Goal: Task Accomplishment & Management: Complete application form

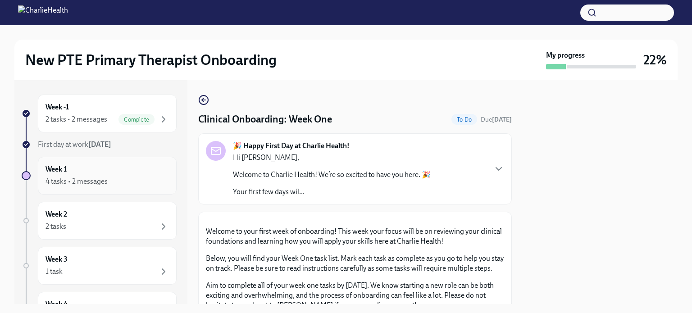
click at [132, 178] on div "4 tasks • 2 messages" at bounding box center [107, 181] width 123 height 11
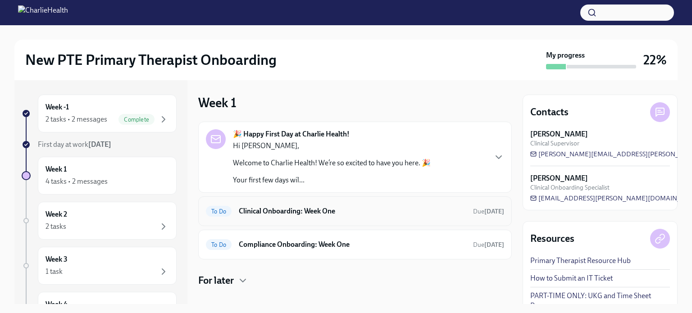
click at [370, 217] on div "To Do Clinical Onboarding: Week One Due [DATE]" at bounding box center [355, 211] width 298 height 14
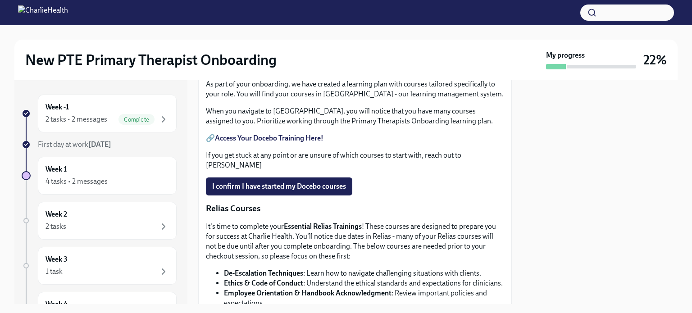
scroll to position [318, 0]
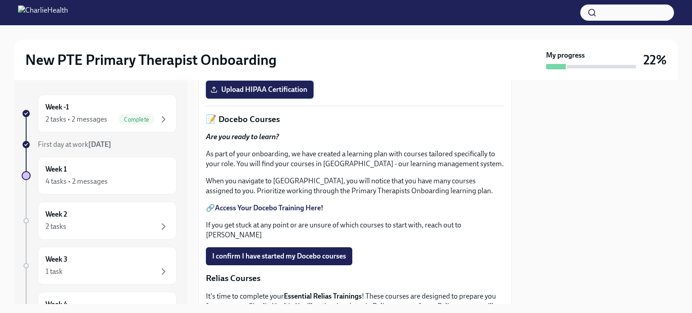
click at [274, 94] on span "Upload HIPAA Certification" at bounding box center [259, 89] width 95 height 9
click at [0, 0] on input "Upload HIPAA Certification" at bounding box center [0, 0] width 0 height 0
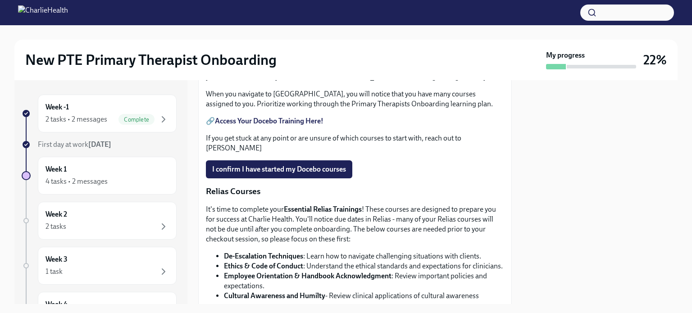
scroll to position [407, 0]
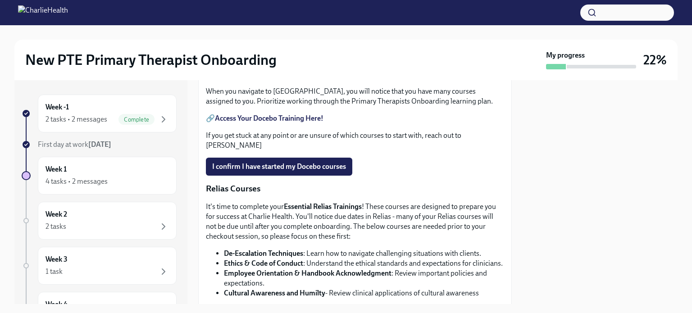
click at [250, 123] on strong "Access Your Docebo Training Here!" at bounding box center [269, 118] width 109 height 9
click at [299, 171] on span "I confirm I have started my Docebo courses" at bounding box center [279, 166] width 134 height 9
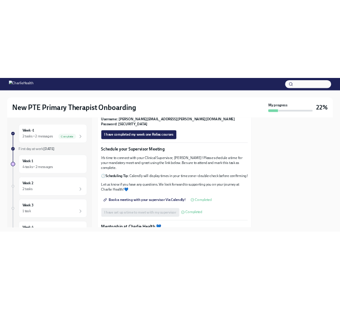
scroll to position [672, 0]
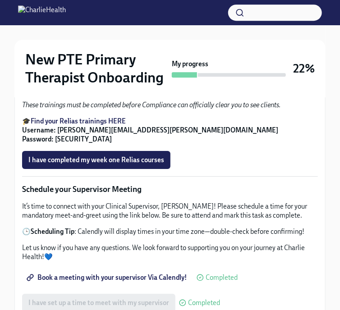
scroll to position [645, 0]
click at [127, 165] on span "I have completed my week one Relias courses" at bounding box center [96, 160] width 136 height 9
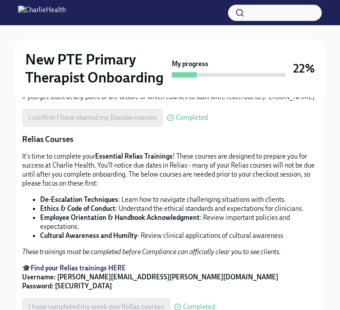
scroll to position [499, 0]
click at [295, 69] on p "When you navigate to [GEOGRAPHIC_DATA], you will notice that you have many cour…" at bounding box center [170, 60] width 296 height 18
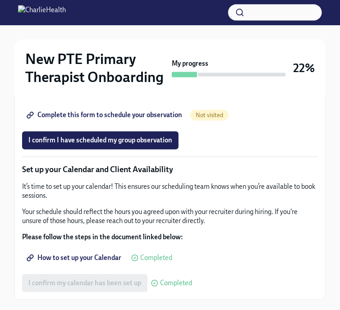
scroll to position [1220, 0]
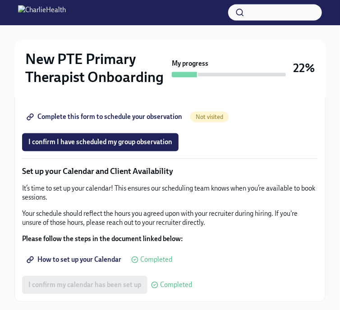
click at [97, 96] on span "Group Observation Instructions" at bounding box center [80, 91] width 104 height 9
click at [162, 126] on link "Complete this form to schedule your observation" at bounding box center [105, 117] width 166 height 18
click at [123, 151] on button "I confirm I have scheduled my group observation" at bounding box center [100, 142] width 156 height 18
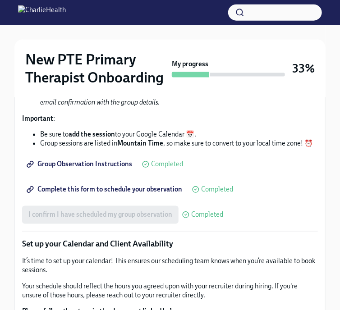
scroll to position [1213, 0]
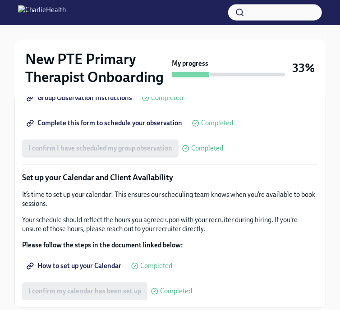
click at [97, 128] on span "Complete this form to schedule your observation" at bounding box center [105, 123] width 154 height 9
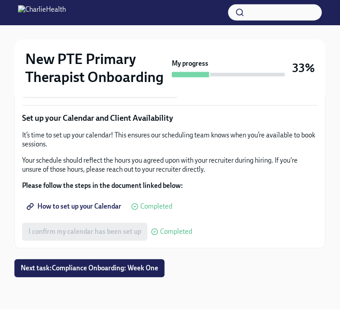
scroll to position [1372, 0]
click at [62, 270] on span "Next task : Compliance Onboarding: Week One" at bounding box center [89, 268] width 137 height 9
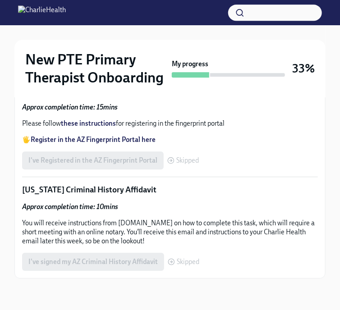
scroll to position [769, 0]
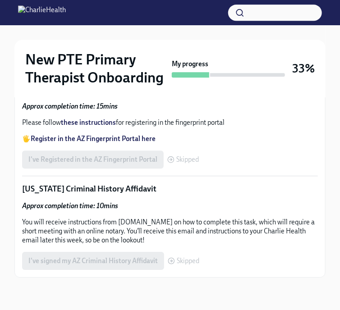
click at [181, 157] on span "Skipped" at bounding box center [187, 159] width 23 height 7
click at [174, 261] on div "Skipped" at bounding box center [184, 260] width 32 height 7
click at [133, 139] on strong "Register in the AZ Fingerprint Portal here" at bounding box center [93, 139] width 125 height 8
click at [85, 122] on strong "these instructions" at bounding box center [88, 123] width 55 height 8
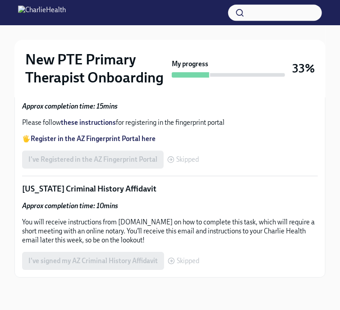
click at [115, 11] on strong "Access your CPR & First Aid training HERE" at bounding box center [94, 7] width 127 height 8
click at [31, 3] on link "Access your CPR & First Aid training HERE" at bounding box center [94, 7] width 127 height 8
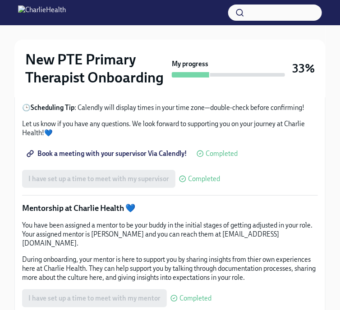
scroll to position [1263, 0]
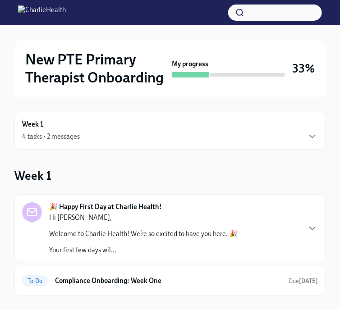
click at [265, 114] on div "Week 1 4 tasks • 2 messages" at bounding box center [169, 131] width 311 height 38
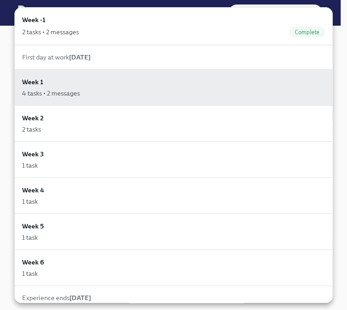
click at [276, 64] on div "First day at work Sep 22nd" at bounding box center [173, 57] width 318 height 24
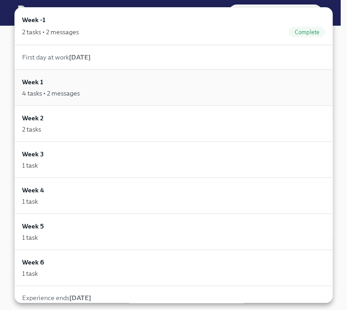
click at [265, 77] on div "Week 1 4 tasks • 2 messages" at bounding box center [173, 87] width 303 height 21
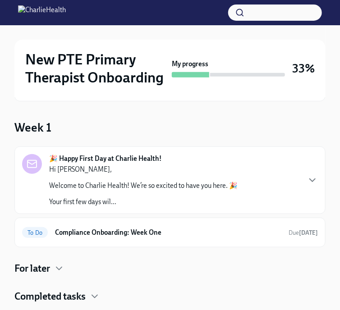
scroll to position [46, 0]
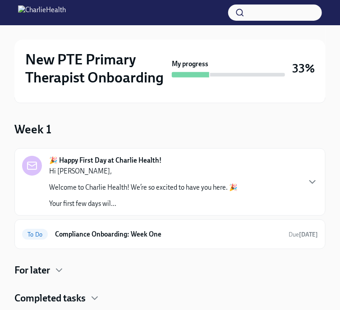
click at [234, 218] on div "🎉 Happy First Day at Charlie Health! Hi Jonay, Welcome to Charlie Health! We’re…" at bounding box center [169, 198] width 311 height 101
click at [233, 223] on div "To Do Compliance Onboarding: Week One Due in 4 days" at bounding box center [169, 235] width 311 height 30
click at [181, 229] on h6 "Compliance Onboarding: Week One" at bounding box center [168, 234] width 226 height 10
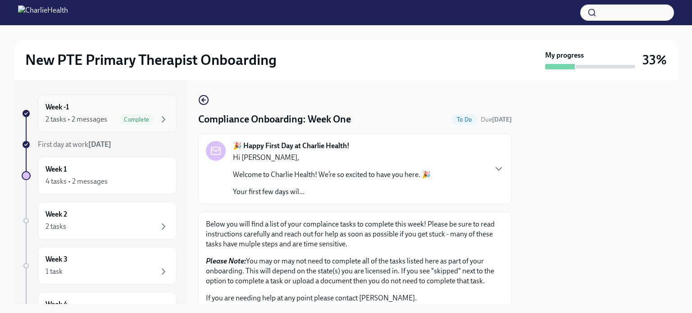
click at [90, 115] on div "2 tasks • 2 messages" at bounding box center [77, 119] width 62 height 10
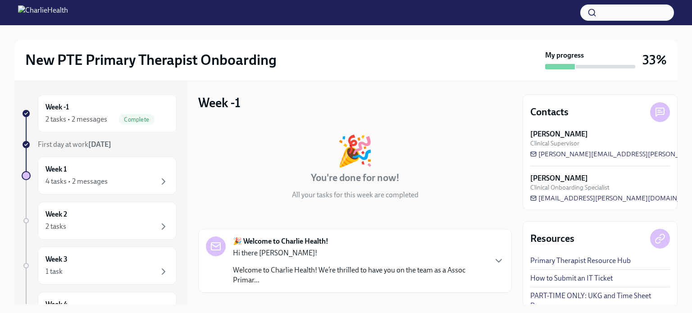
scroll to position [180, 0]
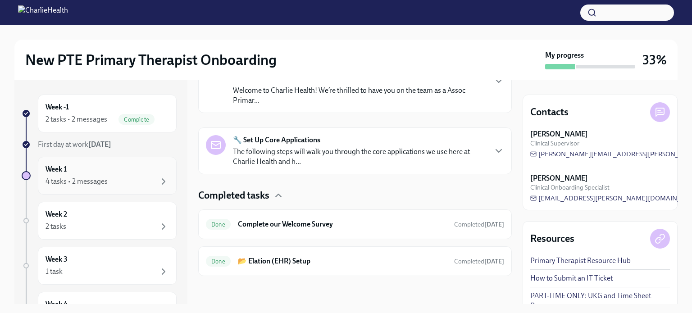
click at [115, 173] on div "Week 1 4 tasks • 2 messages" at bounding box center [107, 176] width 123 height 23
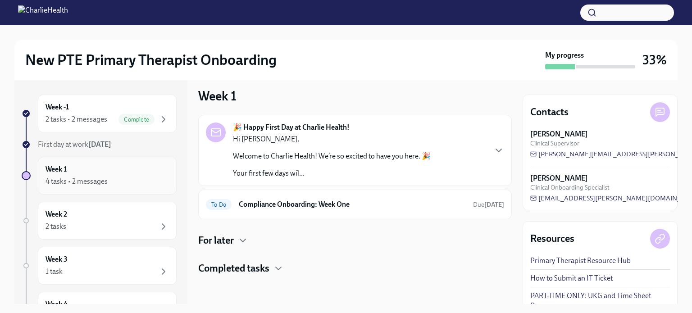
scroll to position [6, 0]
click at [297, 210] on h6 "Compliance Onboarding: Week One" at bounding box center [352, 206] width 227 height 10
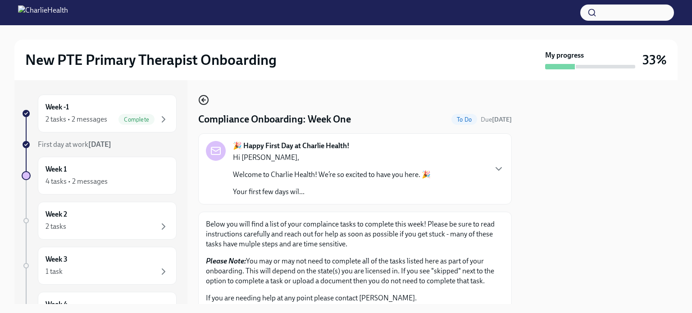
click at [206, 103] on icon "button" at bounding box center [203, 100] width 11 height 11
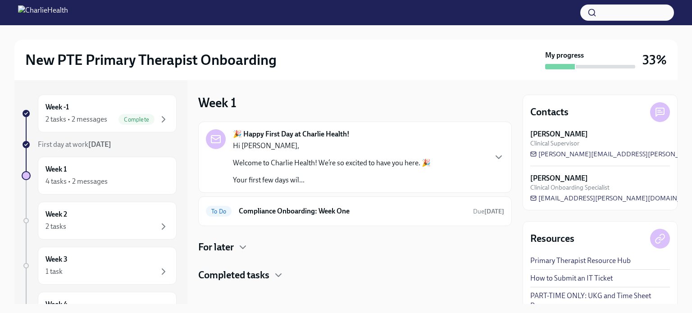
click at [241, 279] on h4 "Completed tasks" at bounding box center [233, 276] width 71 height 14
click at [337, 265] on div "🎉 Happy First Day at Charlie Health! Hi Jonay, Welcome to Charlie Health! We’re…" at bounding box center [355, 257] width 314 height 271
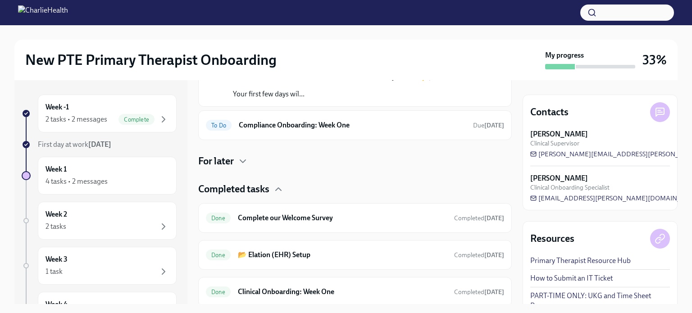
scroll to position [116, 0]
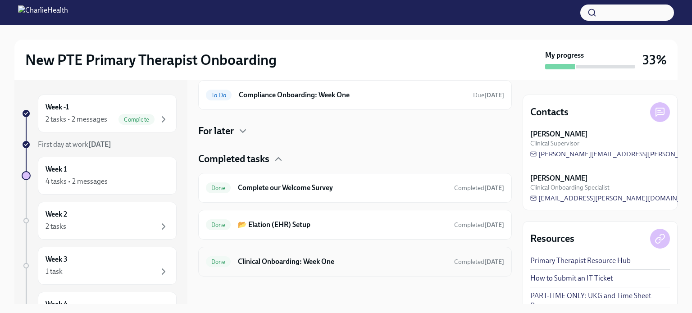
click at [301, 257] on h6 "Clinical Onboarding: Week One" at bounding box center [342, 262] width 209 height 10
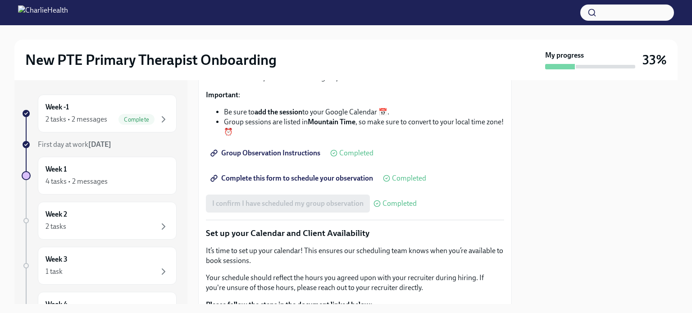
scroll to position [1442, 0]
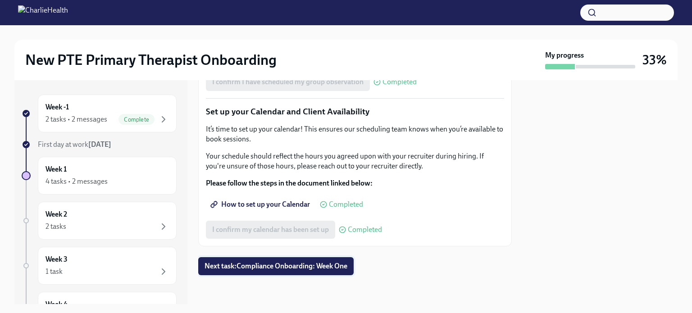
click at [254, 262] on span "Next task : Compliance Onboarding: Week One" at bounding box center [276, 266] width 143 height 9
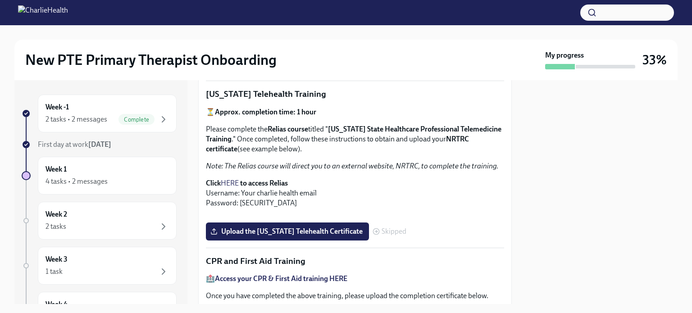
scroll to position [215, 0]
